Goal: Information Seeking & Learning: Learn about a topic

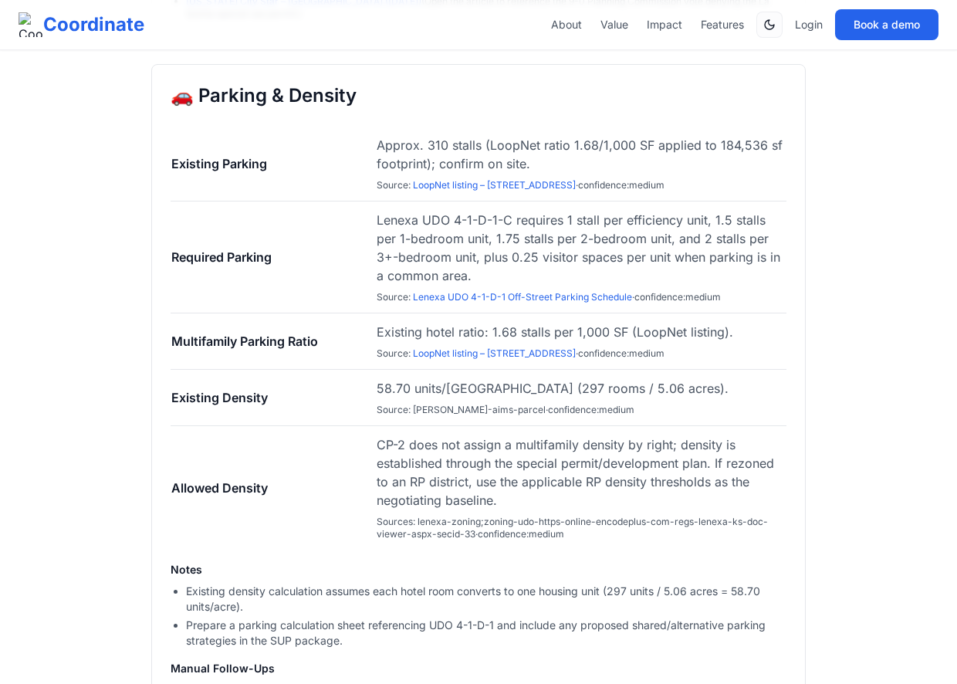
scroll to position [2526, 0]
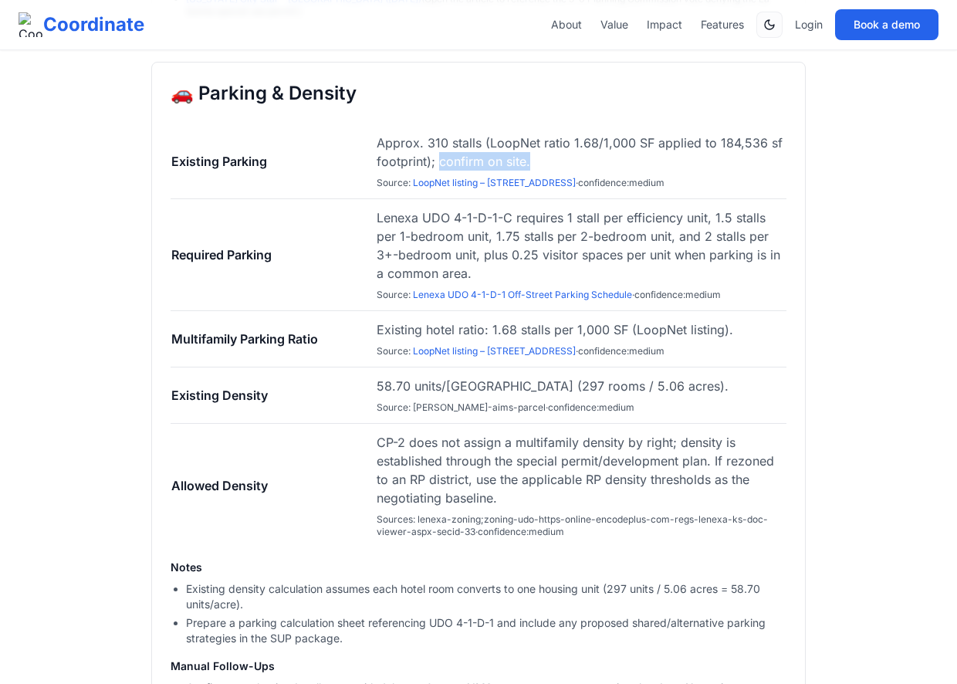
drag, startPoint x: 531, startPoint y: 200, endPoint x: 438, endPoint y: 206, distance: 92.8
click at [438, 171] on span "Approx. 310 stalls (LoopNet ratio 1.68/1,000 SF applied to 184,536 sf footprint…" at bounding box center [581, 151] width 409 height 37
copy span "confirm on site."
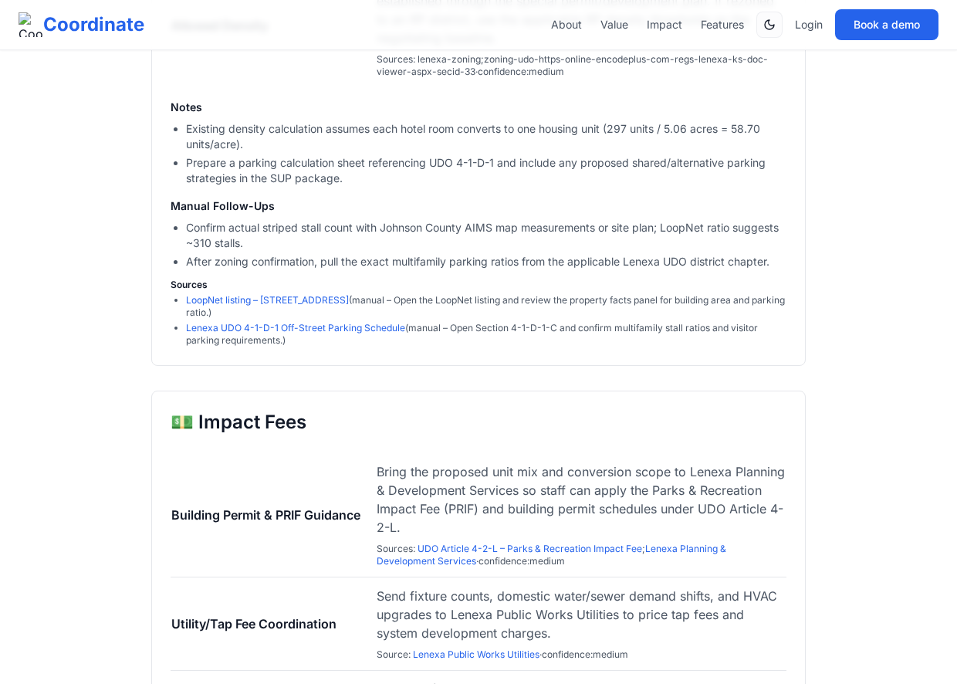
scroll to position [2988, 0]
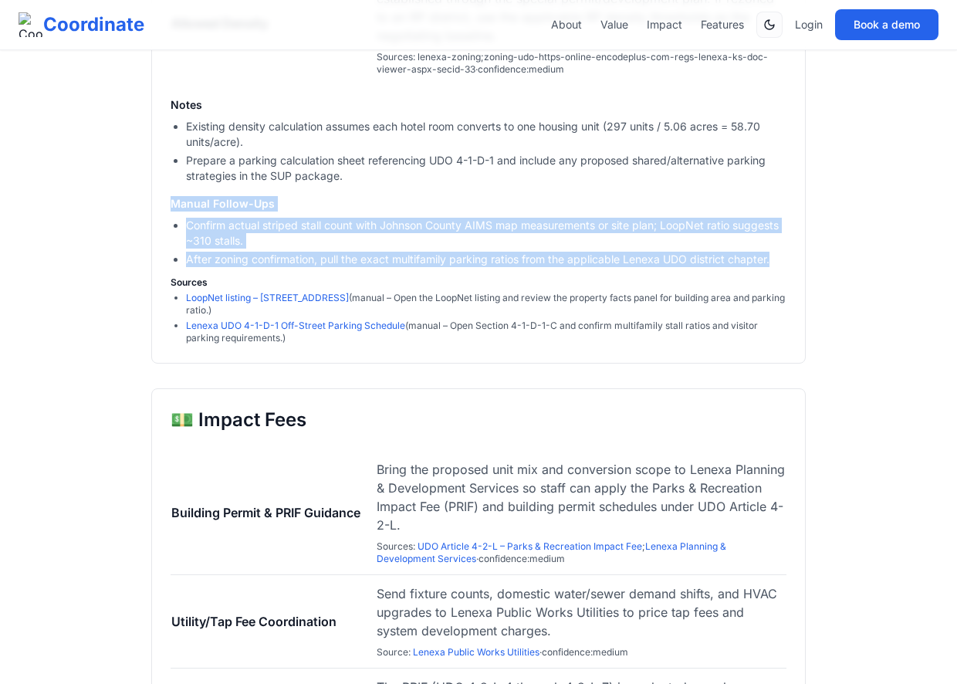
drag, startPoint x: 782, startPoint y: 297, endPoint x: 163, endPoint y: 244, distance: 621.9
copy div "Manual Follow-Ups Confirm actual striped stall count with Johnson County AIMS m…"
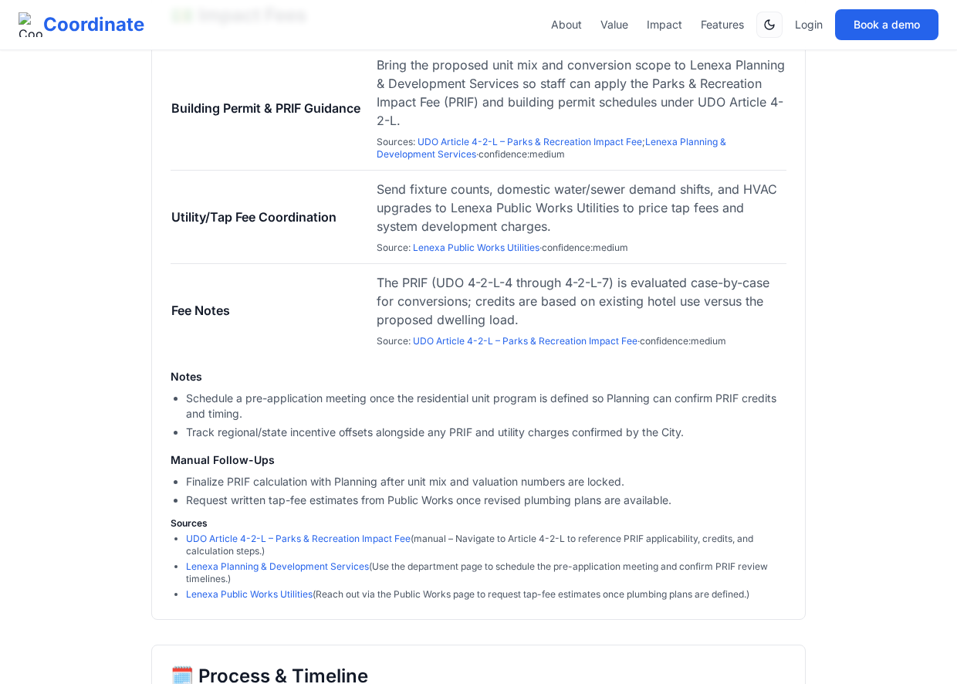
scroll to position [3374, 0]
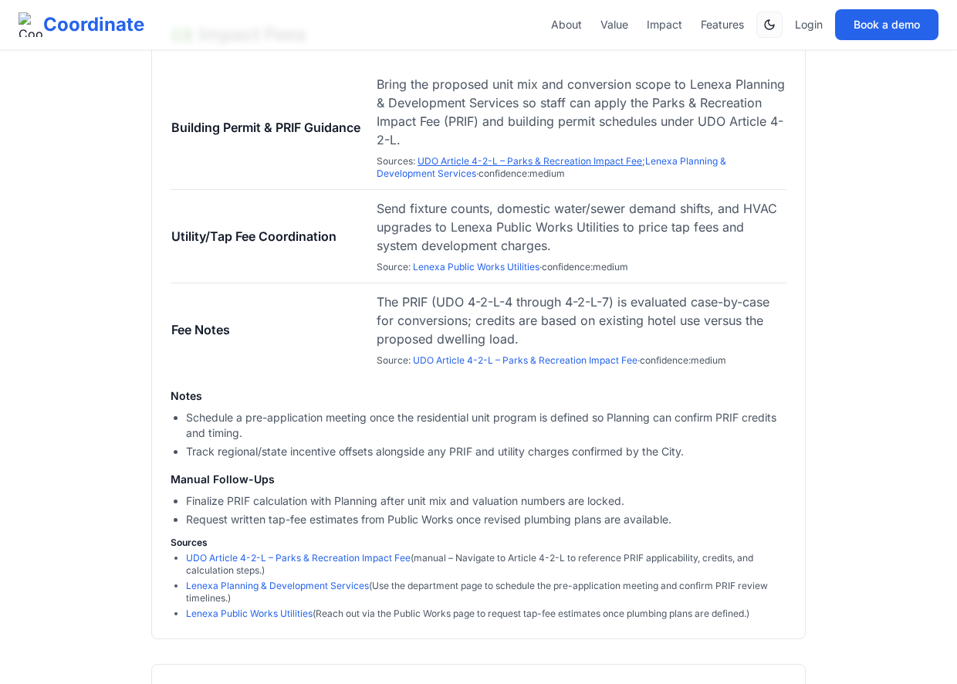
click at [486, 167] on link "UDO Article 4-2-L – Parks & Recreation Impact Fee" at bounding box center [529, 161] width 225 height 12
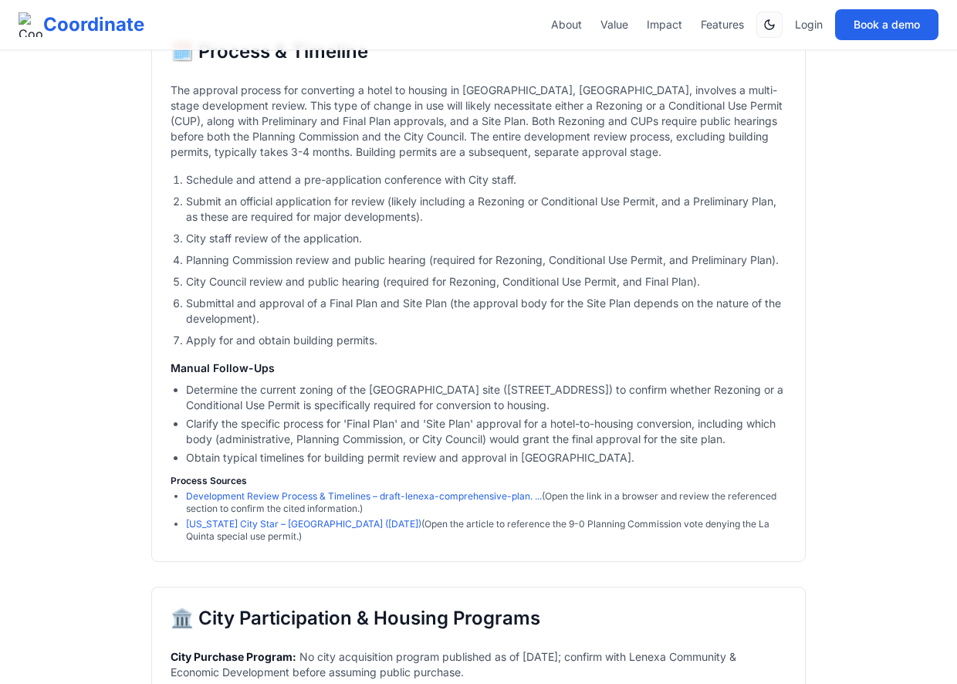
scroll to position [3890, 0]
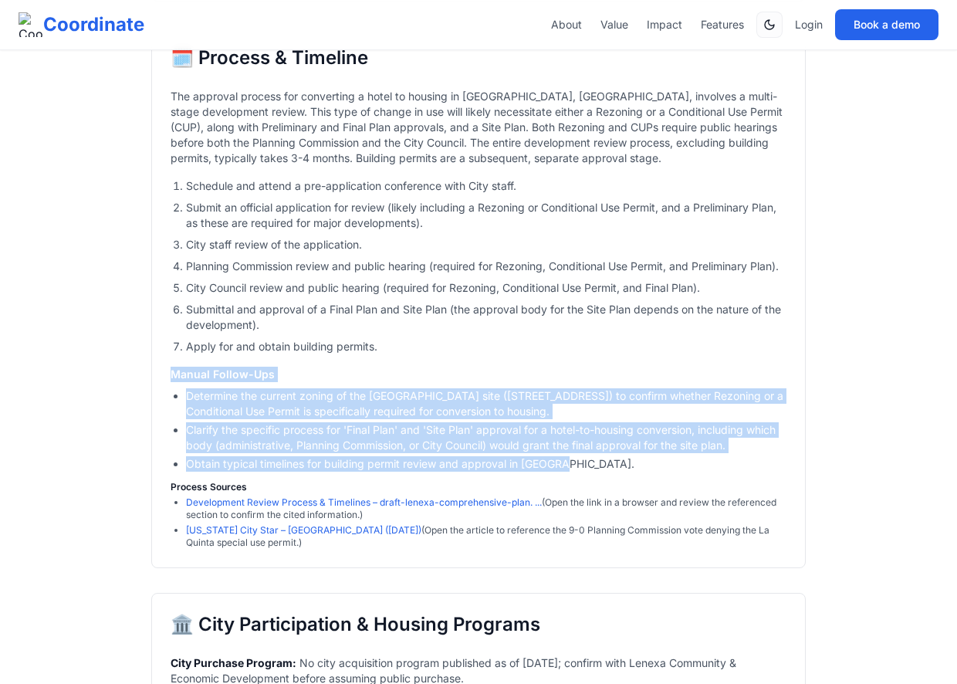
drag, startPoint x: 579, startPoint y: 498, endPoint x: 168, endPoint y: 407, distance: 421.2
click at [168, 407] on div "🗓️ Process & Timeline The approval process for converting a hotel to housing in…" at bounding box center [478, 297] width 654 height 542
copy div "Manual Follow-Ups Determine the current zoning of the Radisson Hotel site (1260…"
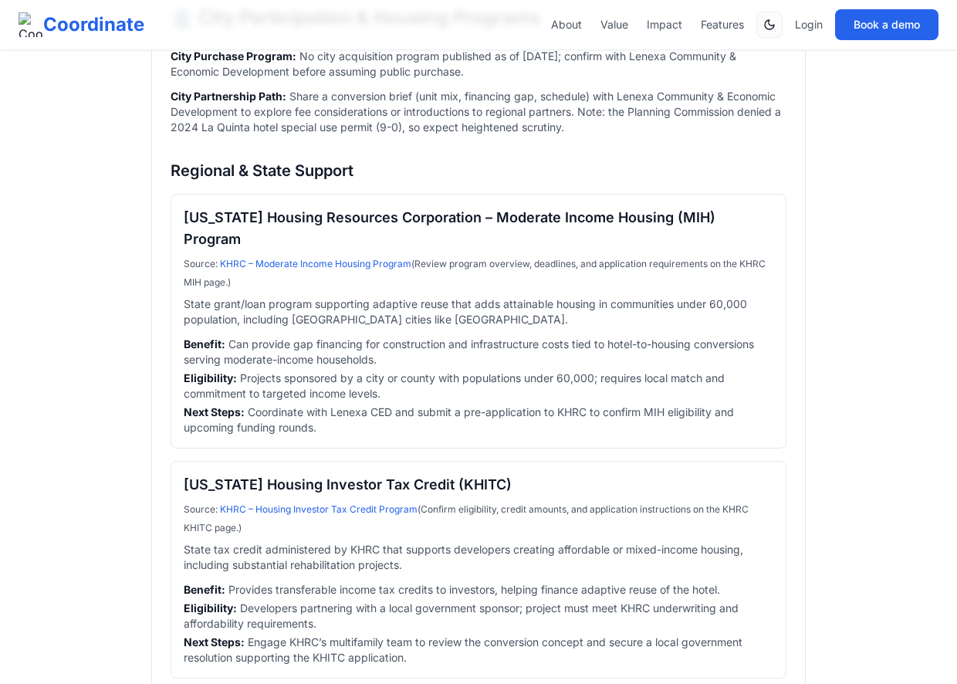
scroll to position [4380, 0]
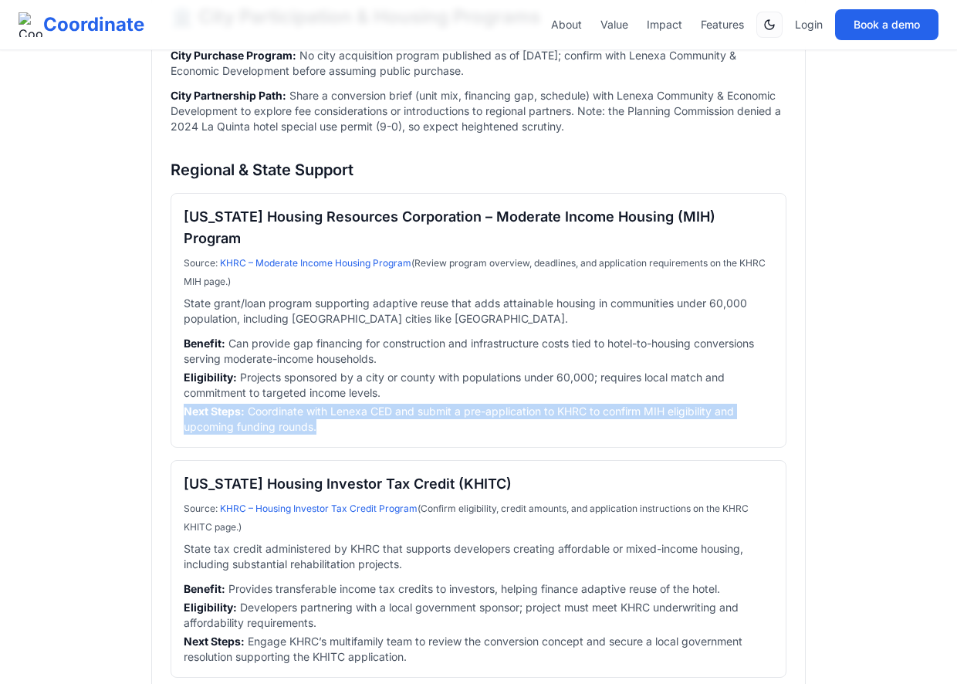
drag, startPoint x: 333, startPoint y: 438, endPoint x: 167, endPoint y: 420, distance: 166.8
click at [167, 420] on div "🏛️ City Participation & Housing Programs City Purchase Program: No city acquisi…" at bounding box center [478, 582] width 654 height 1194
copy li "Next Steps: Coordinate with Lenexa CED and submit a pre-application to KHRC to …"
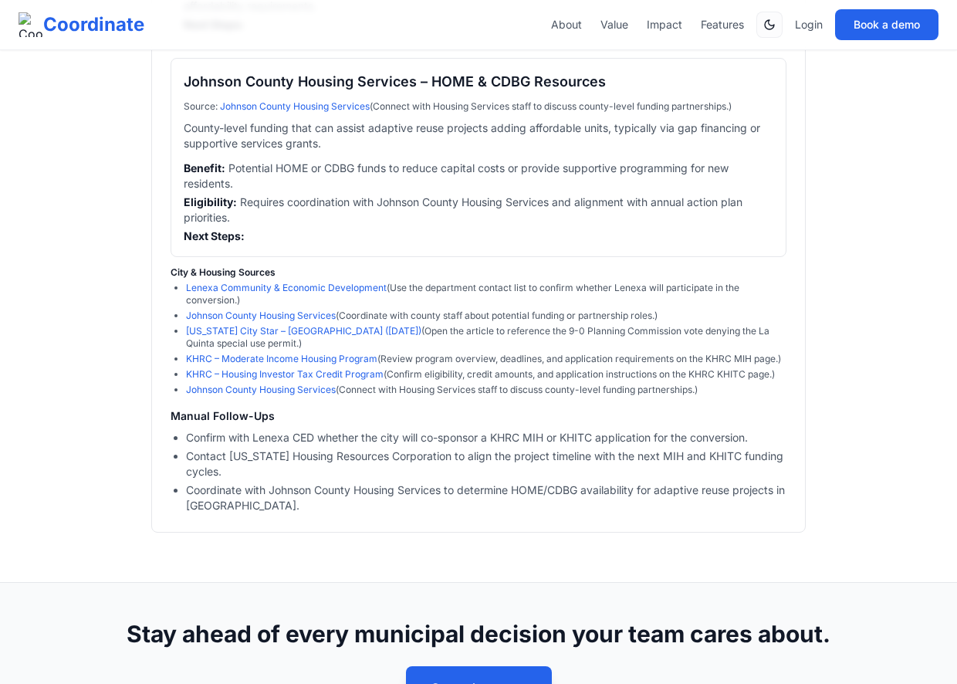
scroll to position [4950, 0]
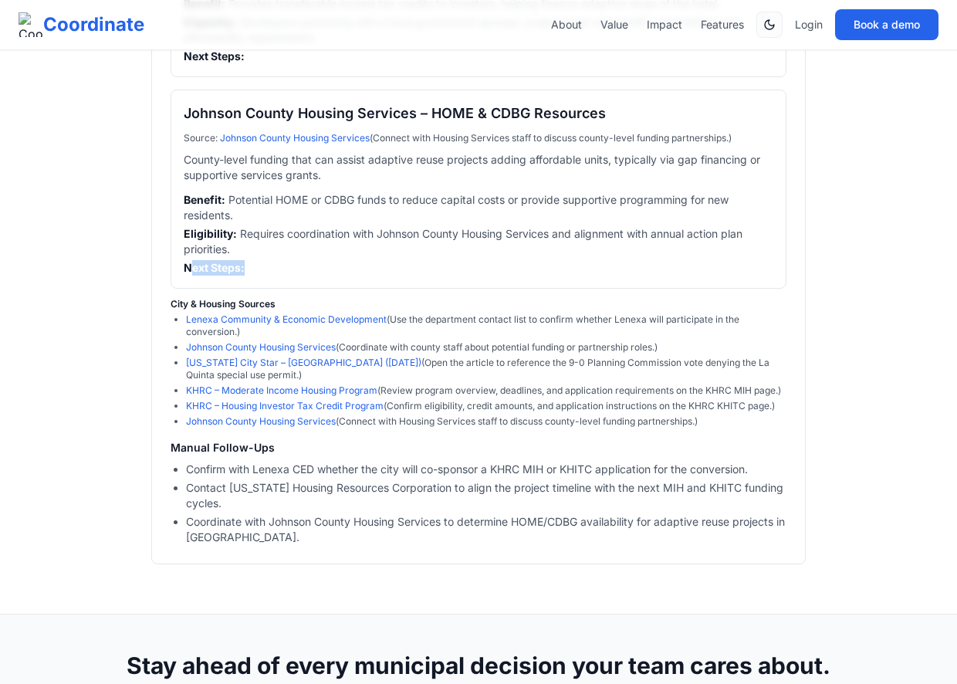
drag, startPoint x: 264, startPoint y: 283, endPoint x: 191, endPoint y: 269, distance: 74.0
click at [191, 269] on li "Next Steps:" at bounding box center [479, 267] width 590 height 15
copy strong "ext Steps:"
copy strong "Next Steps:"
drag, startPoint x: 174, startPoint y: 272, endPoint x: 254, endPoint y: 279, distance: 79.8
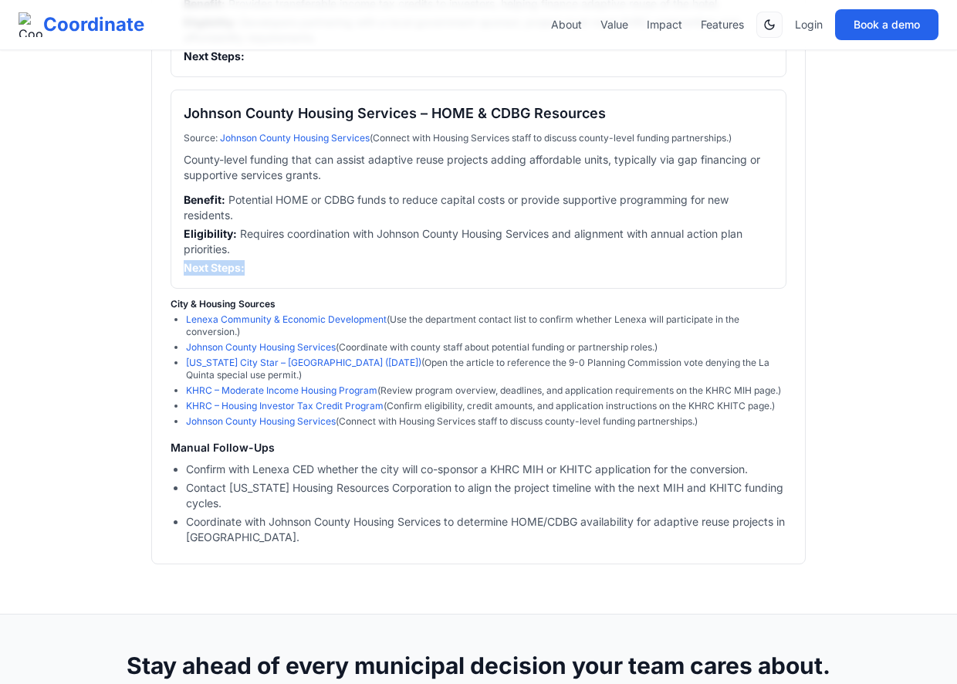
click at [255, 279] on div "Johnson County Housing Services – HOME & CDBG Resources Source : Johnson County…" at bounding box center [479, 189] width 616 height 199
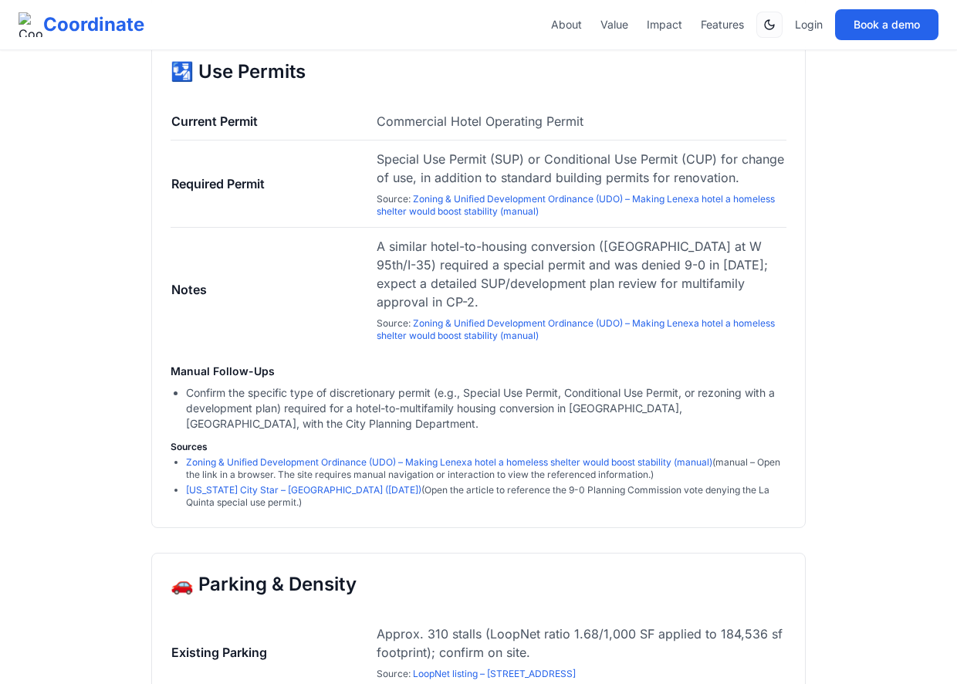
scroll to position [1992, 0]
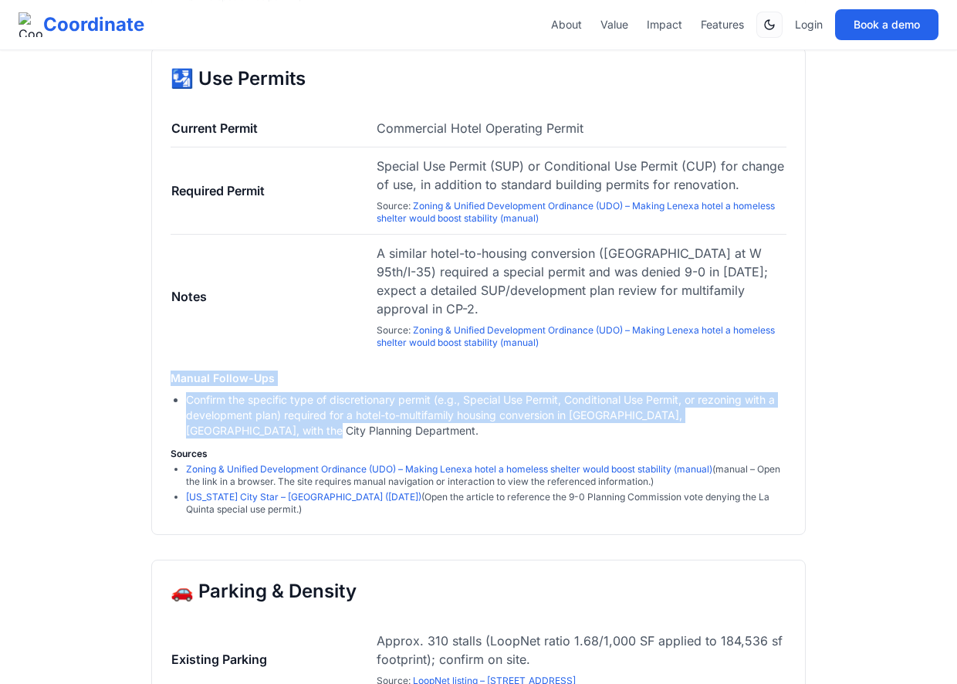
drag, startPoint x: 264, startPoint y: 471, endPoint x: 163, endPoint y: 423, distance: 112.2
click at [163, 423] on div "🛂 Use Permits Current Permit Commercial Hotel Operating Permit Required Permit …" at bounding box center [478, 291] width 654 height 488
copy div "Manual Follow-Ups Confirm the specific type of discretionary permit (e.g., Spec…"
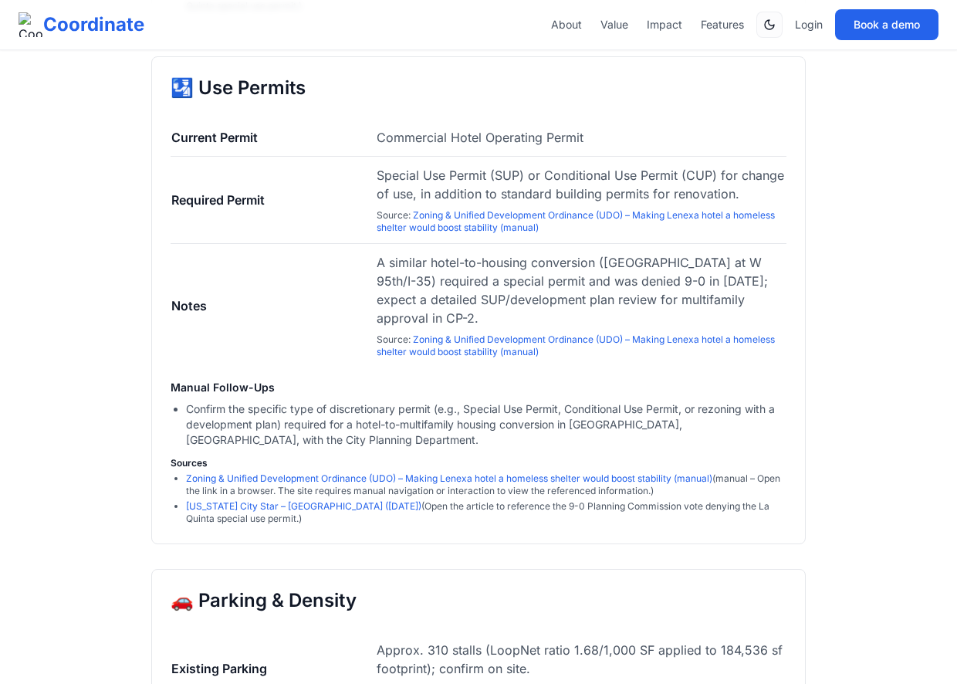
scroll to position [1981, 0]
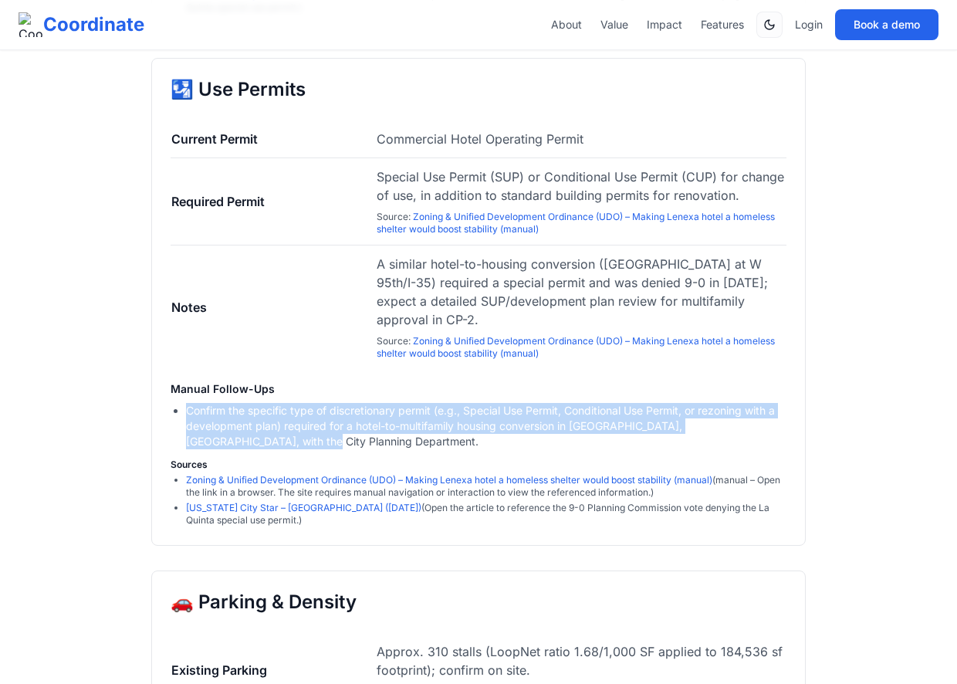
drag, startPoint x: 261, startPoint y: 478, endPoint x: 180, endPoint y: 453, distance: 84.7
click at [180, 449] on ul "Confirm the specific type of discretionary permit (e.g., Special Use Permit, Co…" at bounding box center [479, 426] width 616 height 46
click at [164, 454] on div "🛂 Use Permits Current Permit Commercial Hotel Operating Permit Required Permit …" at bounding box center [478, 302] width 654 height 488
drag, startPoint x: 247, startPoint y: 487, endPoint x: 156, endPoint y: 427, distance: 109.1
click at [159, 429] on div "🛂 Use Permits Current Permit Commercial Hotel Operating Permit Required Permit …" at bounding box center [478, 302] width 654 height 488
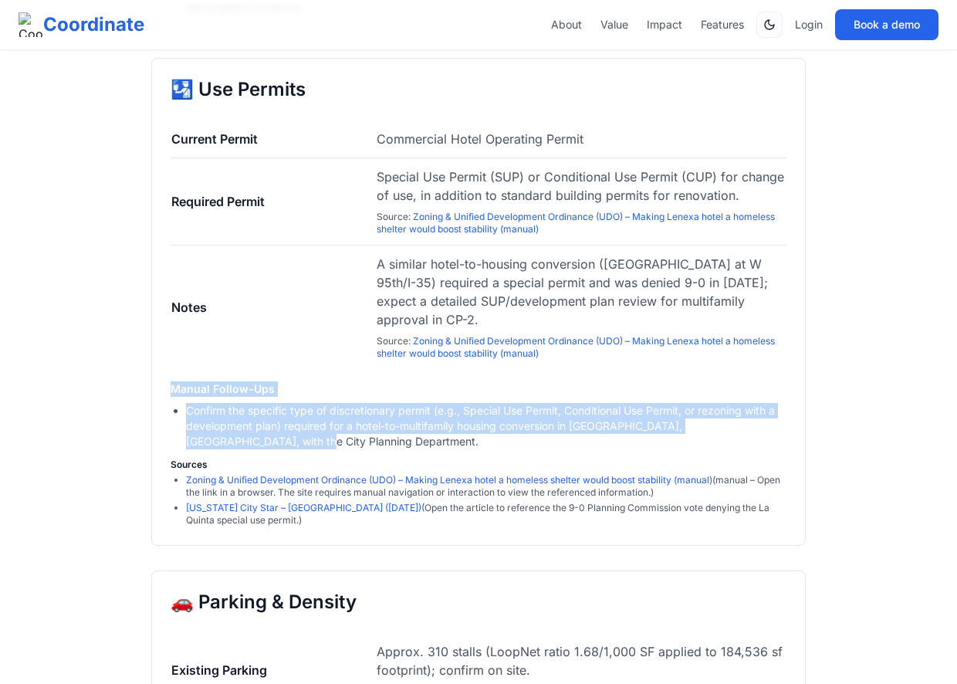
copy div "Manual Follow-Ups Confirm the specific type of discretionary permit (e.g., Spec…"
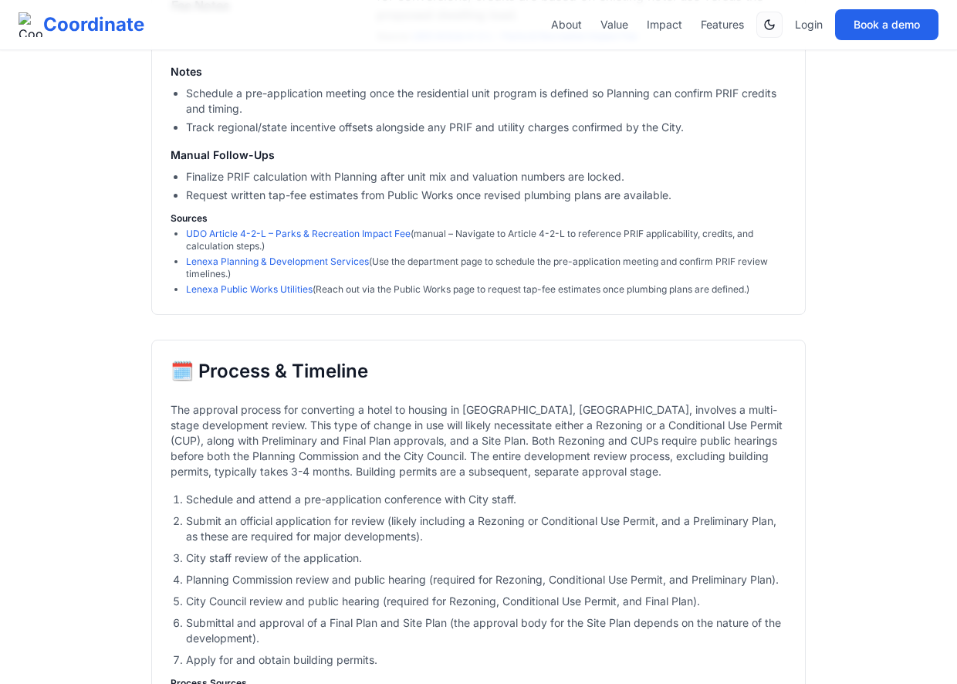
scroll to position [3474, 0]
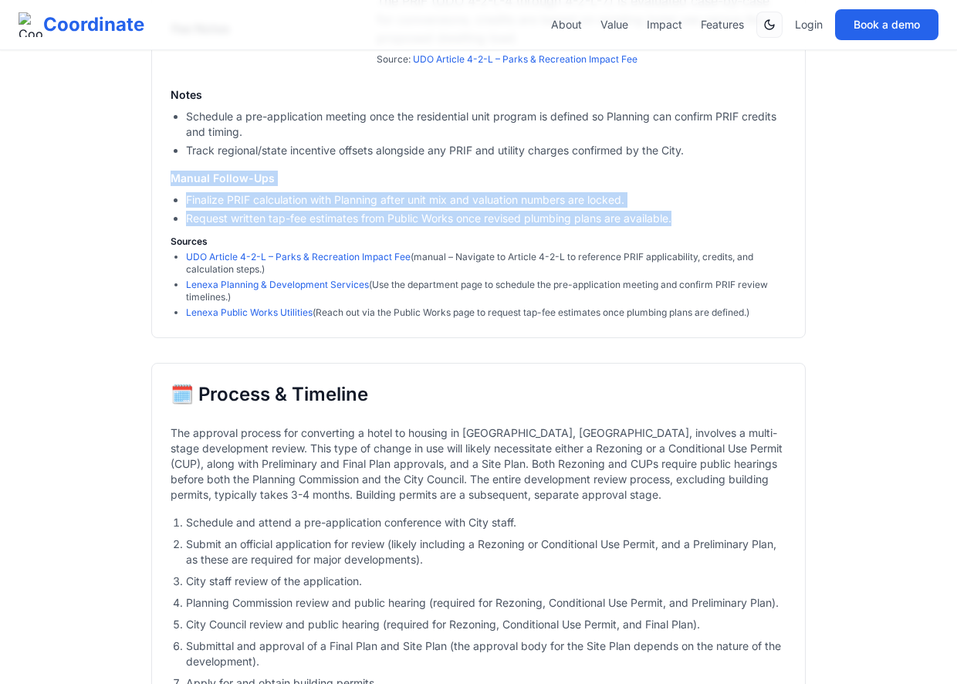
drag, startPoint x: 695, startPoint y: 239, endPoint x: 147, endPoint y: 198, distance: 549.4
copy div "Manual Follow-Ups Finalize PRIF calculation with Planning after unit mix and va…"
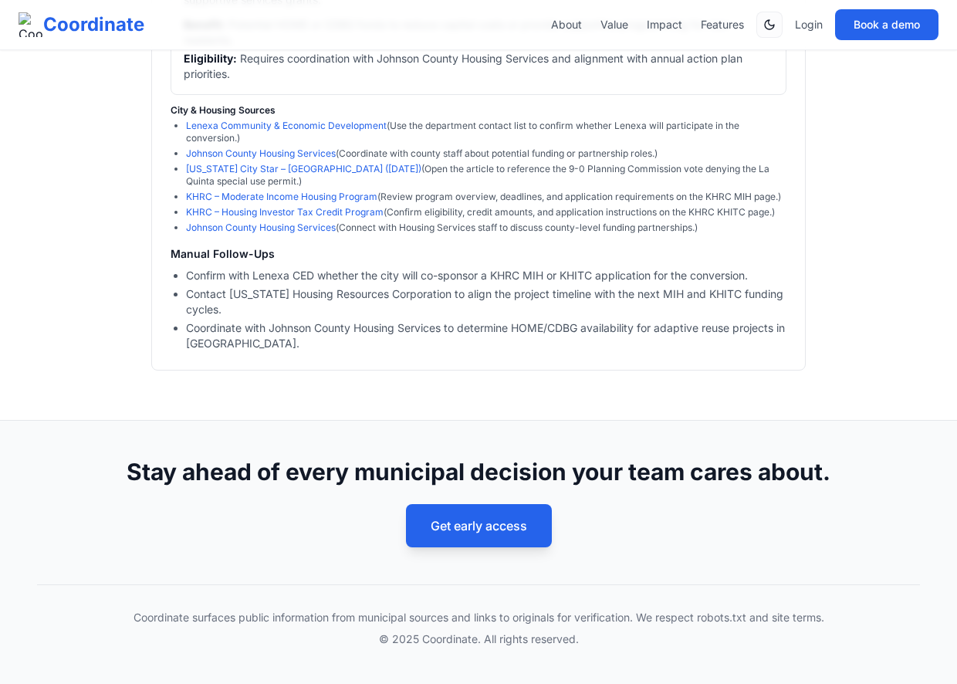
scroll to position [5013, 0]
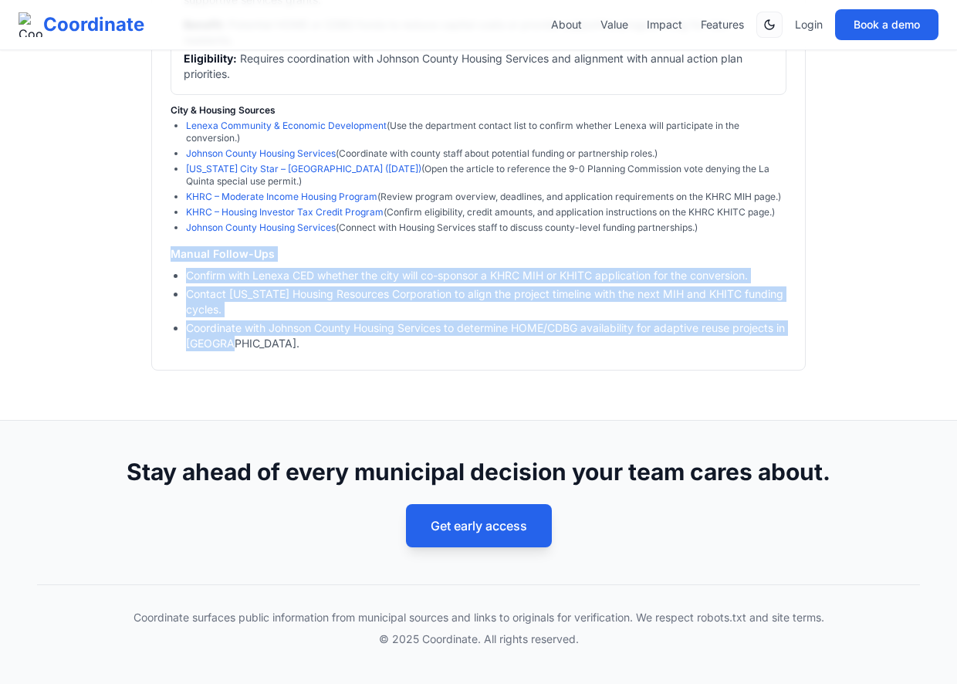
drag, startPoint x: 248, startPoint y: 348, endPoint x: 167, endPoint y: 256, distance: 123.0
copy div "Manual Follow-Ups Confirm with Lenexa CED whether the city will co-sponsor a KH…"
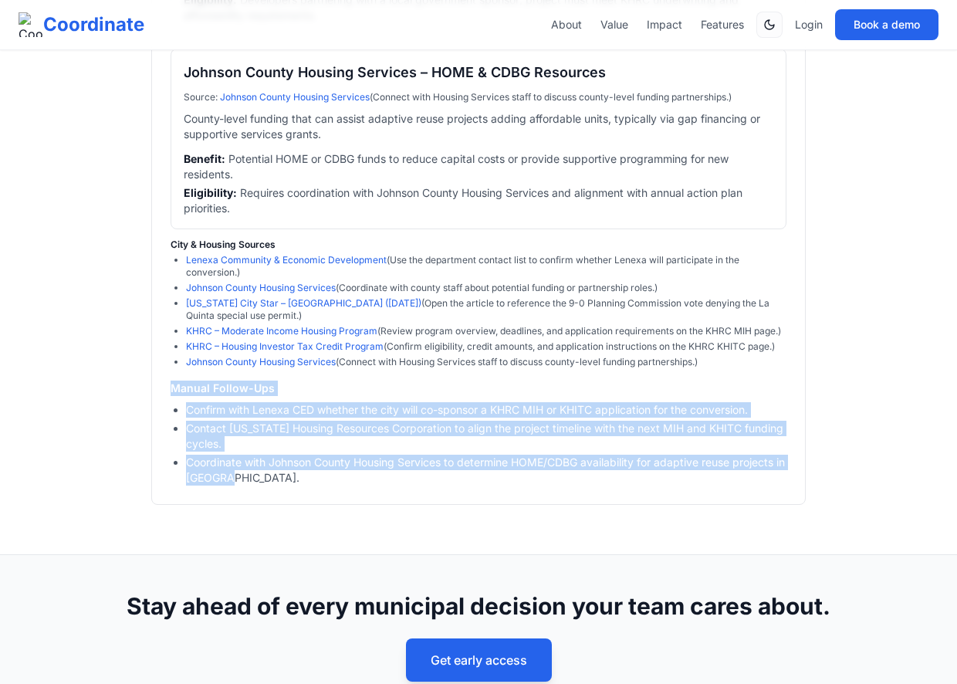
scroll to position [4854, 0]
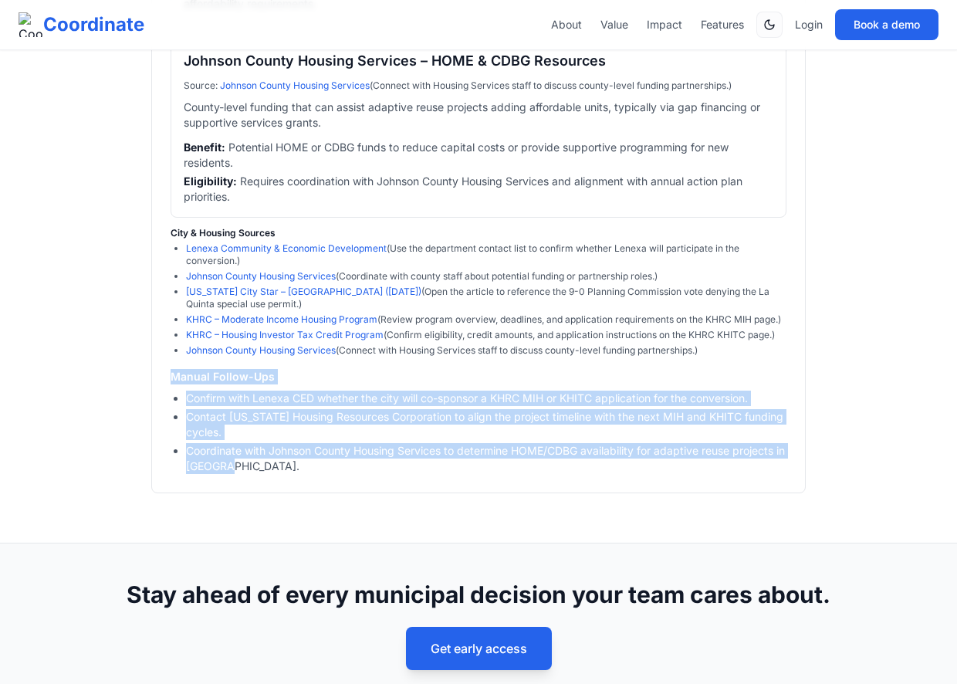
click at [263, 440] on li "Contact Kansas Housing Resources Corporation to align the project timeline with…" at bounding box center [486, 424] width 600 height 31
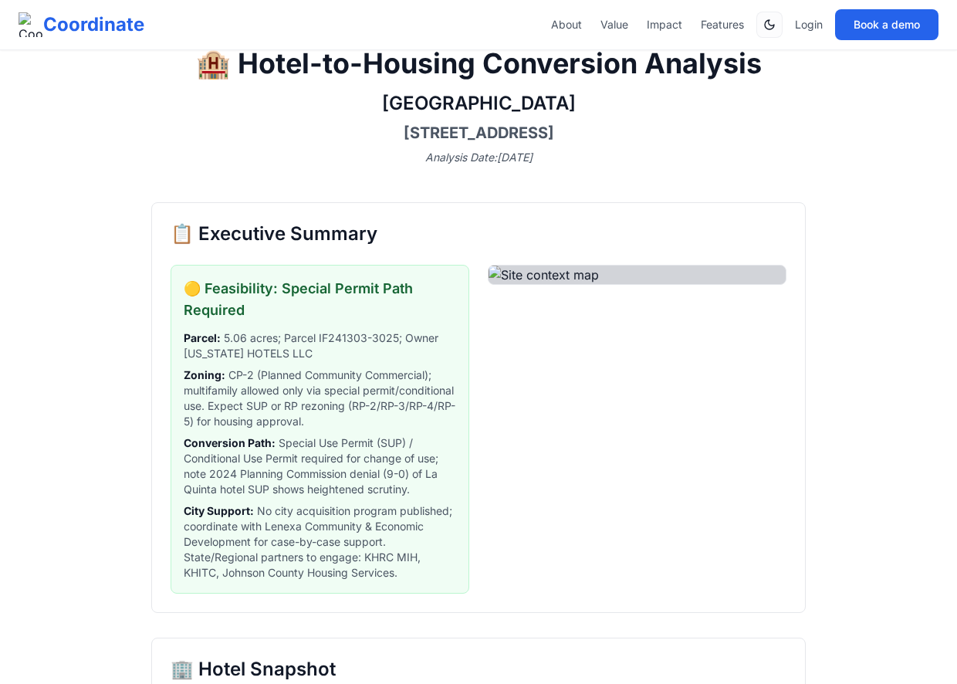
scroll to position [36, 0]
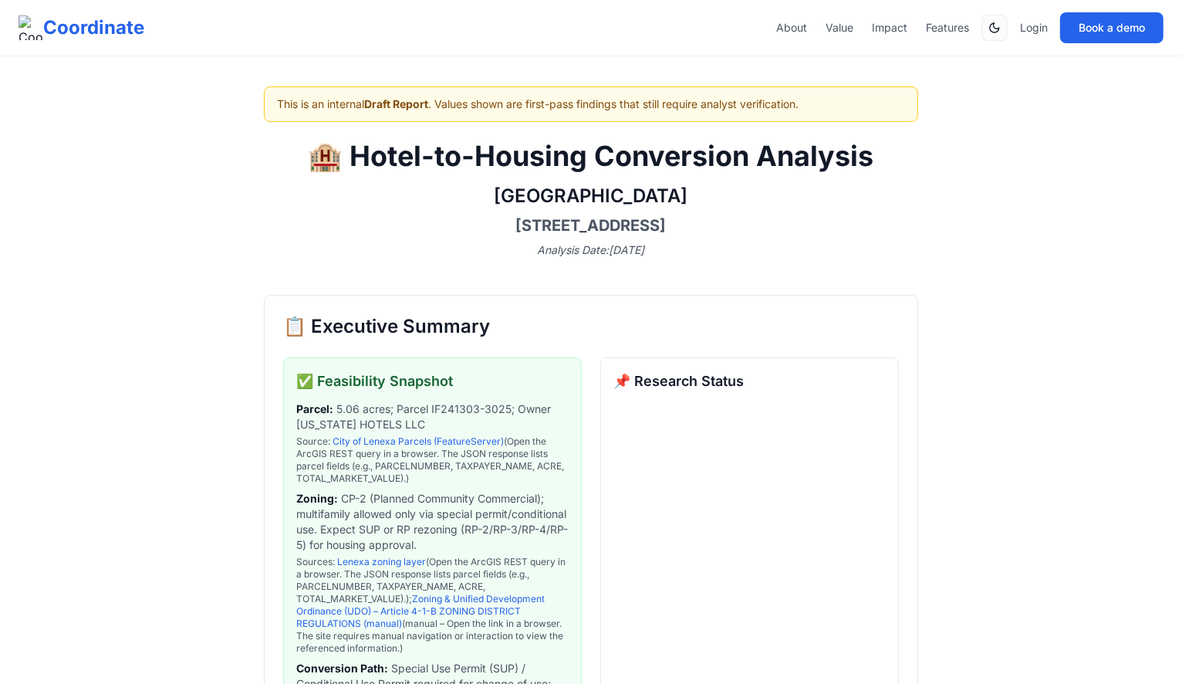
scroll to position [242, 0]
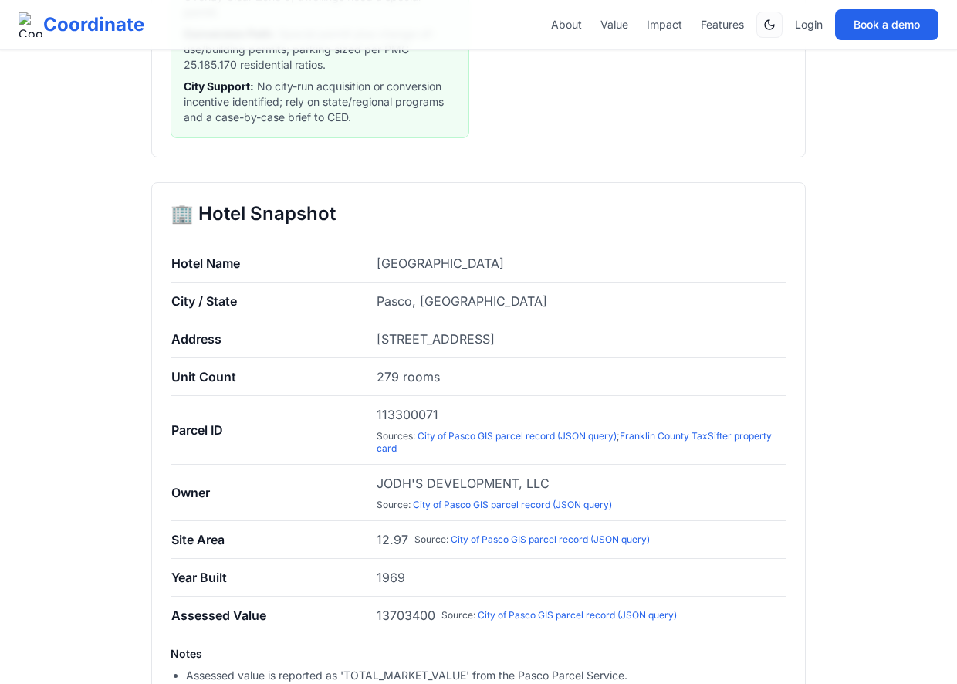
scroll to position [176, 0]
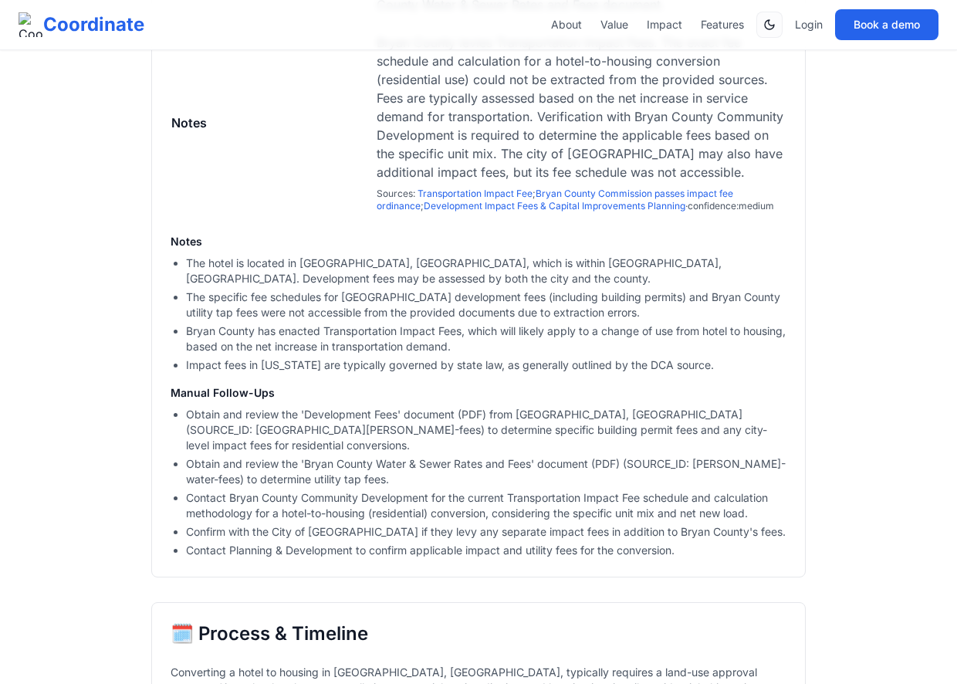
scroll to position [3877, 0]
